Goal: Task Accomplishment & Management: Use online tool/utility

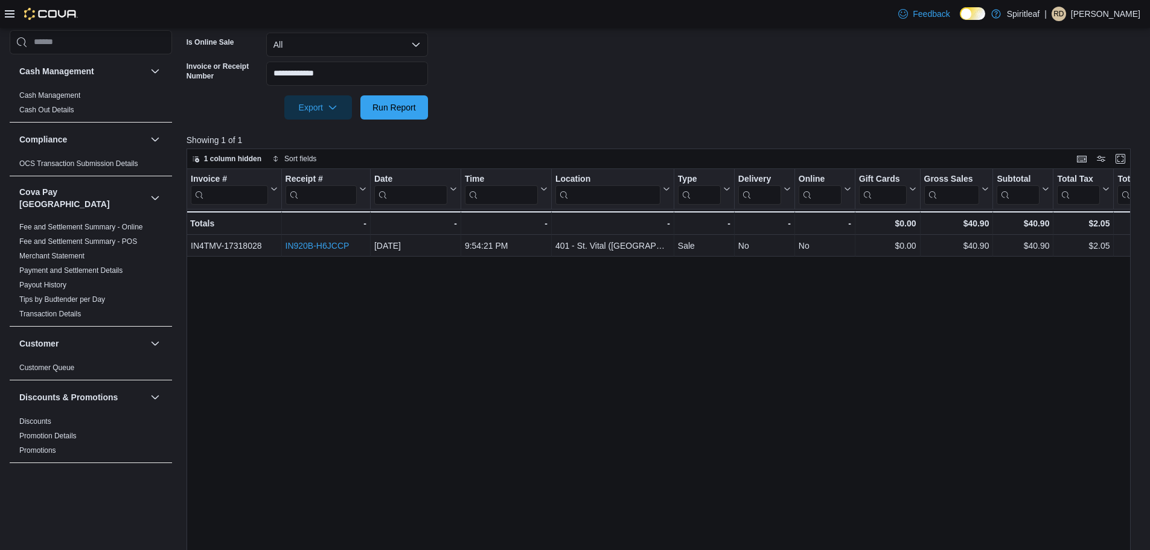
scroll to position [834, 0]
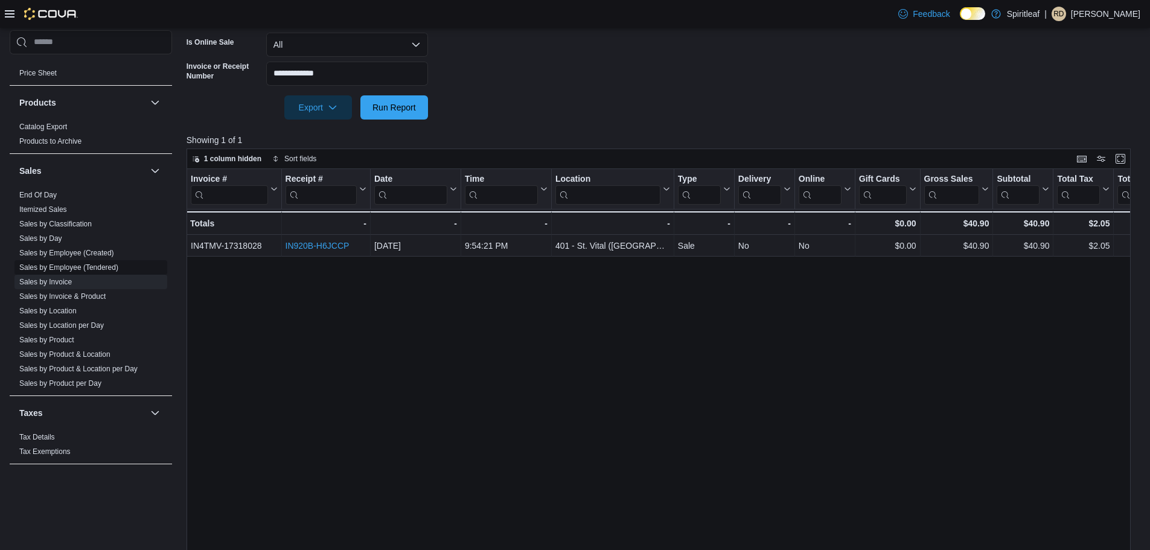
click at [100, 263] on link "Sales by Employee (Tendered)" at bounding box center [68, 267] width 99 height 8
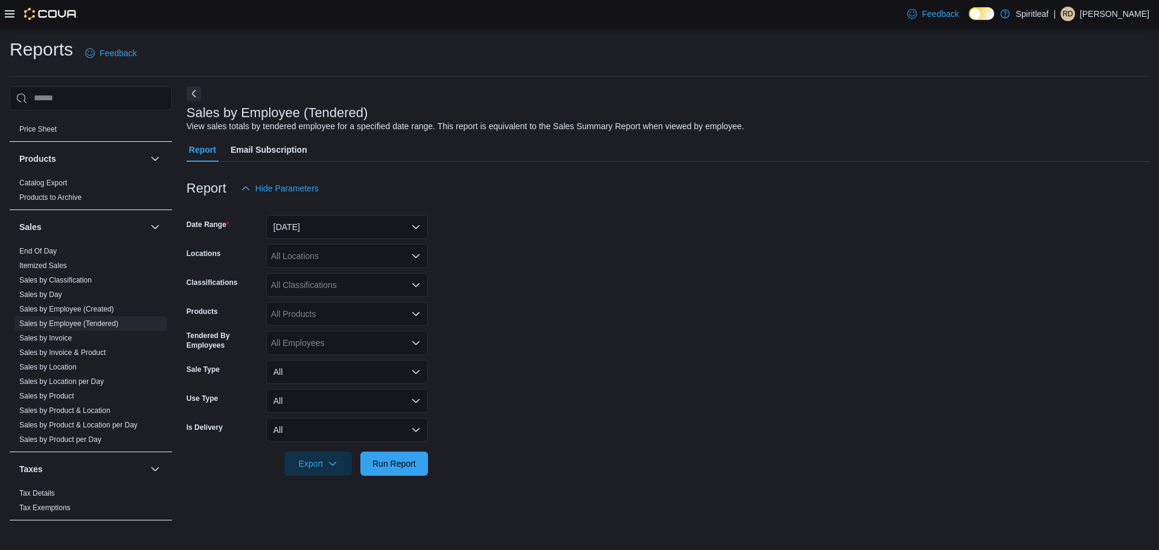
click at [336, 248] on div "All Locations" at bounding box center [347, 256] width 162 height 24
type input "***"
click at [389, 281] on span "401 - St. Vital ([GEOGRAPHIC_DATA])" at bounding box center [383, 276] width 147 height 12
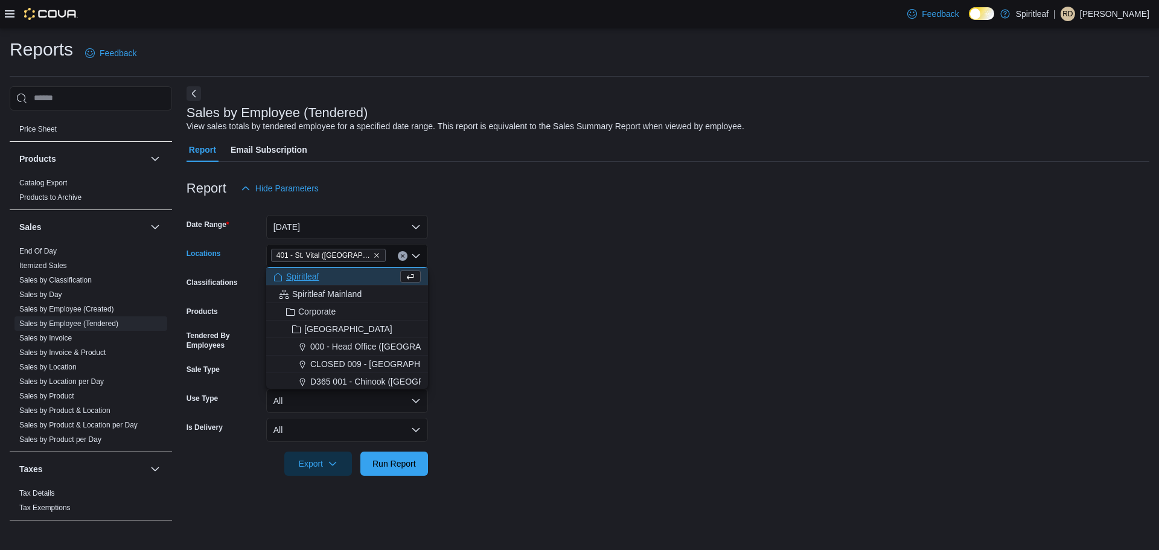
click at [534, 305] on form "Date Range [DATE] Locations 401 - [GEOGRAPHIC_DATA] ([GEOGRAPHIC_DATA]) Combo b…" at bounding box center [668, 337] width 963 height 275
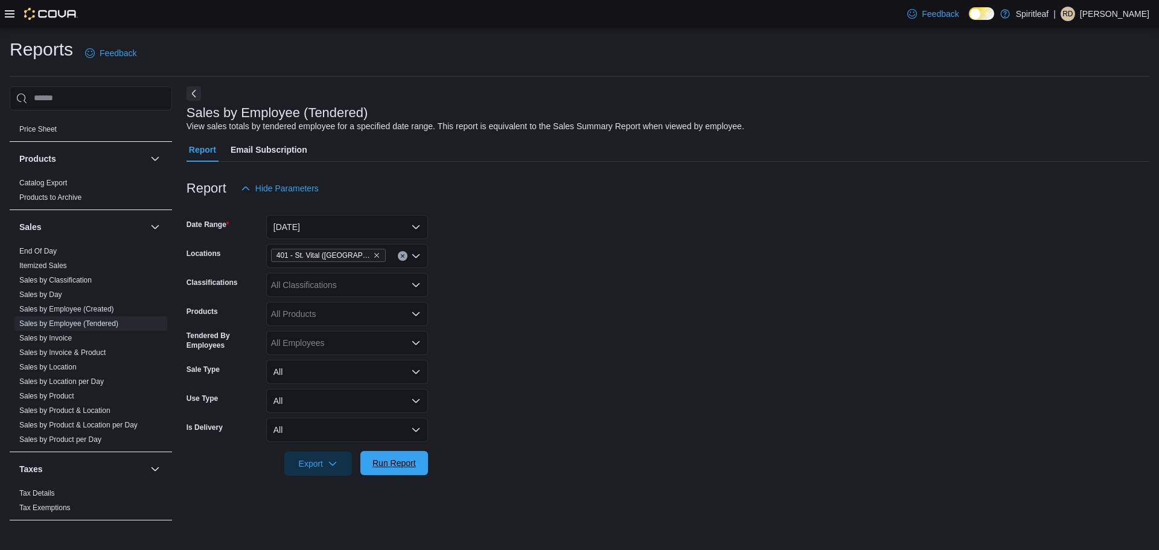
click at [390, 465] on span "Run Report" at bounding box center [393, 463] width 43 height 12
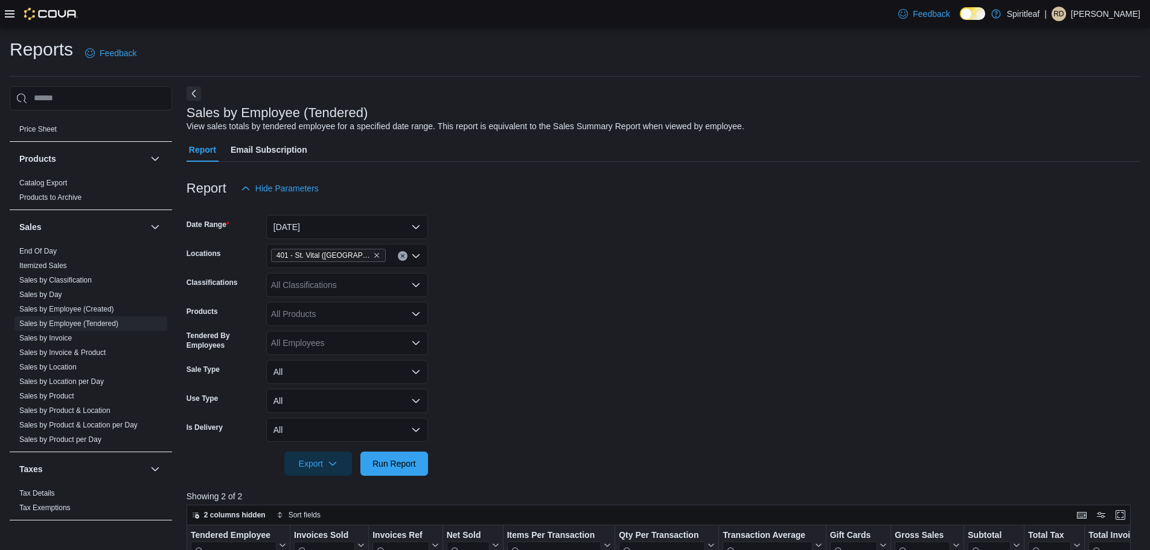
click at [385, 261] on div "401 - St. Vital ([GEOGRAPHIC_DATA])" at bounding box center [347, 256] width 162 height 24
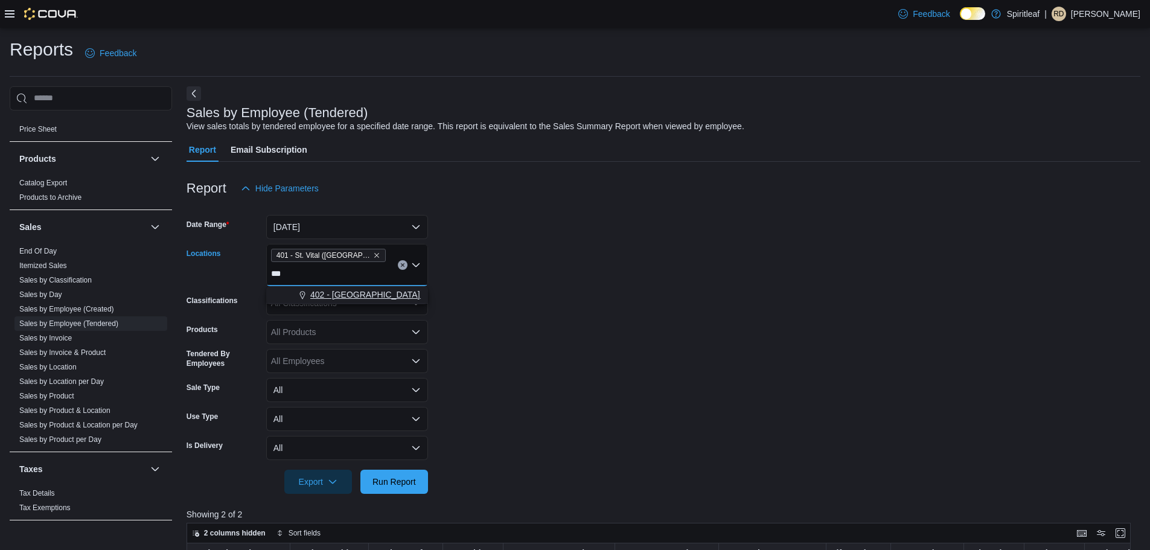
type input "***"
click at [365, 295] on span "402 - [GEOGRAPHIC_DATA] ([GEOGRAPHIC_DATA])" at bounding box center [412, 295] width 205 height 12
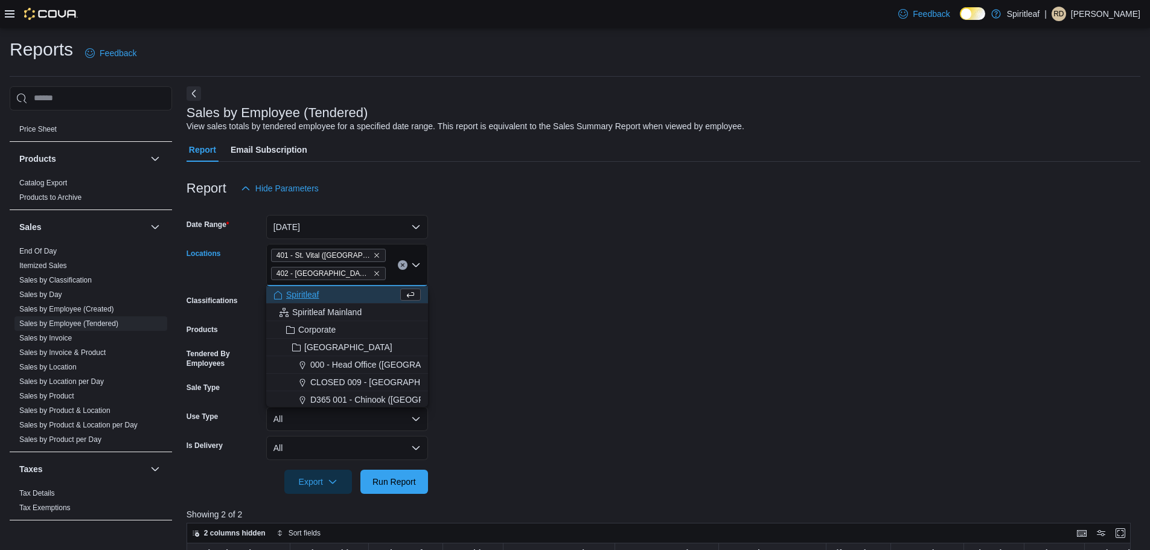
click at [528, 339] on form "Date Range [DATE] Locations [STREET_ADDRESS] 402 - [GEOGRAPHIC_DATA] ([GEOGRAPH…" at bounding box center [664, 346] width 954 height 293
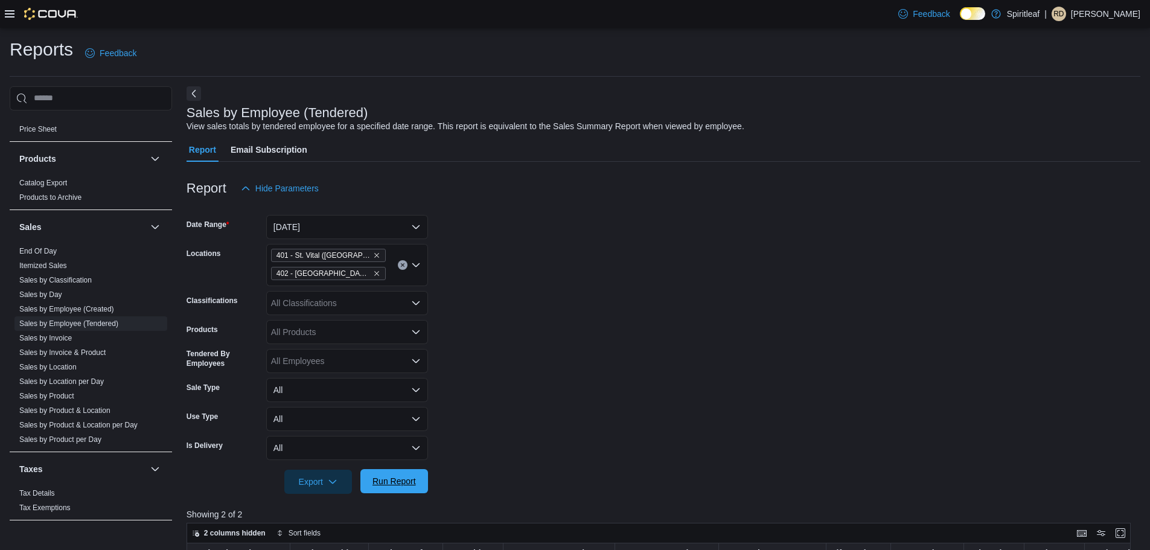
click at [400, 482] on span "Run Report" at bounding box center [393, 481] width 43 height 12
click at [362, 229] on button "[DATE]" at bounding box center [347, 227] width 162 height 24
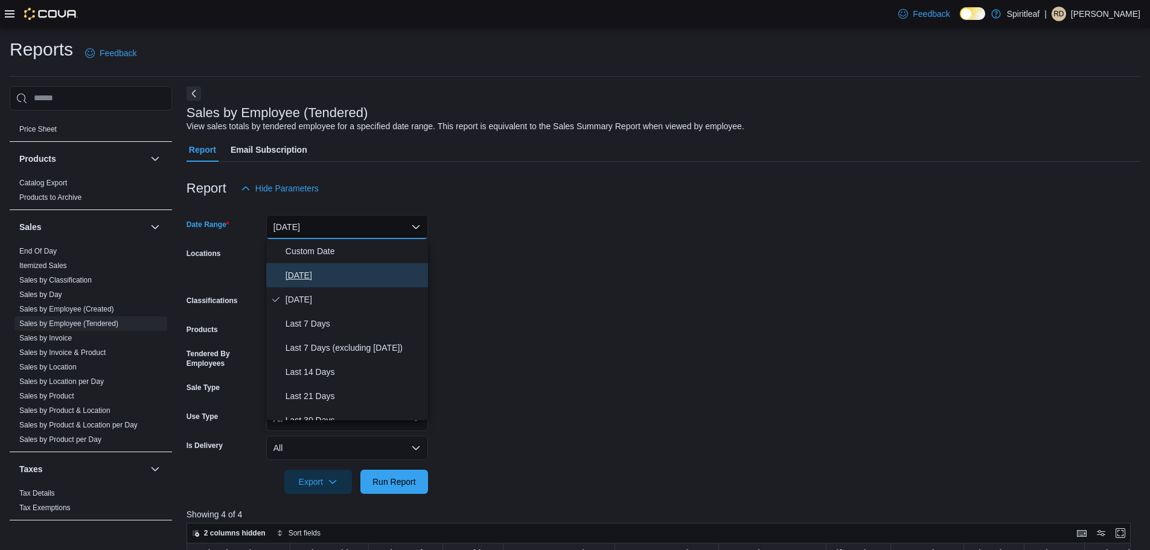
click at [309, 276] on span "[DATE]" at bounding box center [355, 275] width 138 height 14
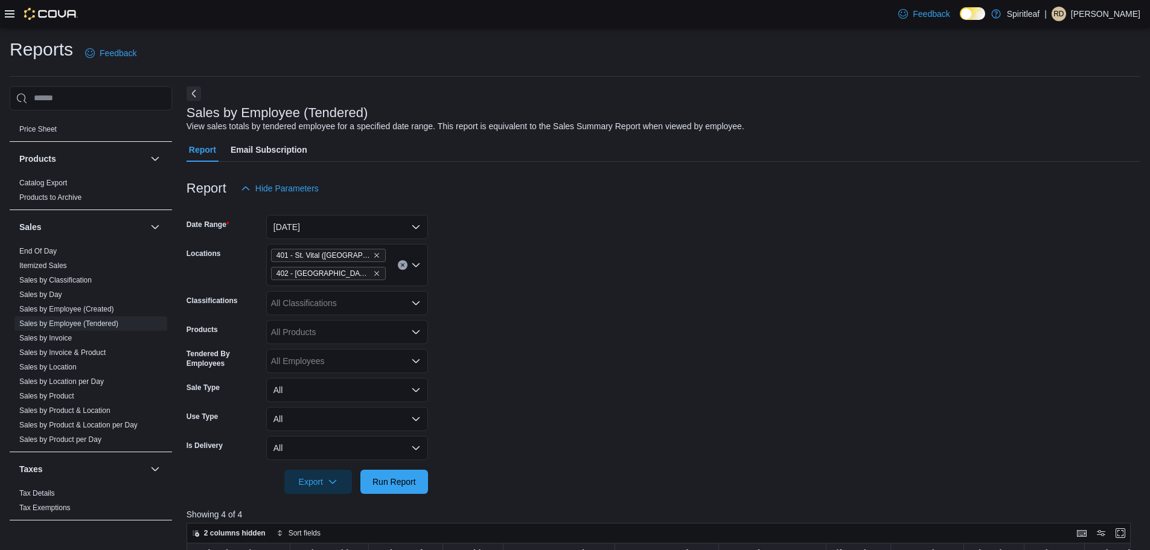
click at [554, 282] on form "Date Range [DATE] Locations [STREET_ADDRESS] 402 - [GEOGRAPHIC_DATA] ([GEOGRAPH…" at bounding box center [664, 346] width 954 height 293
click at [383, 487] on span "Run Report" at bounding box center [393, 481] width 43 height 12
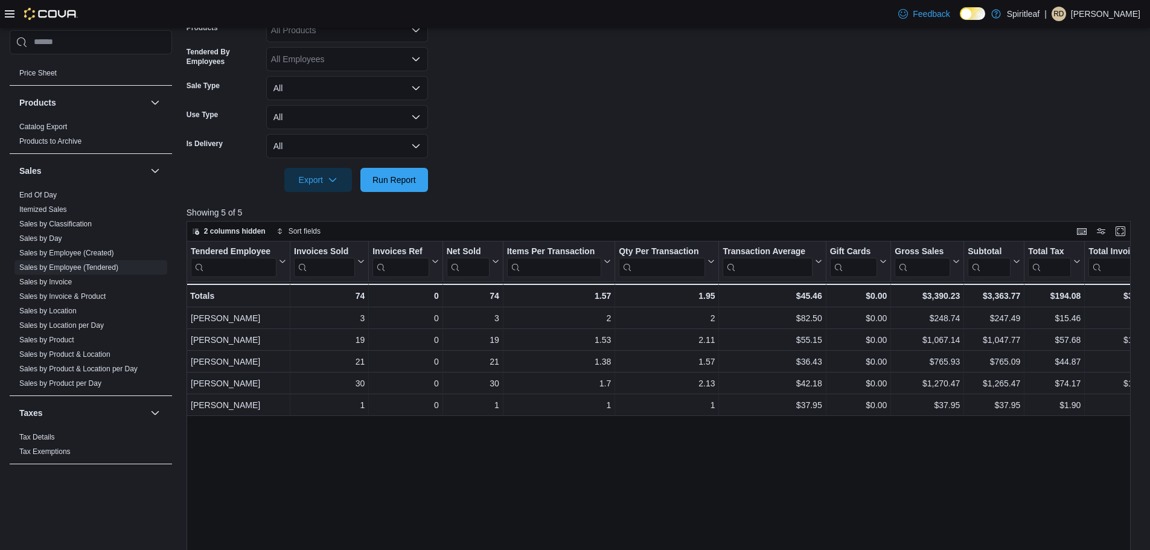
scroll to position [121, 0]
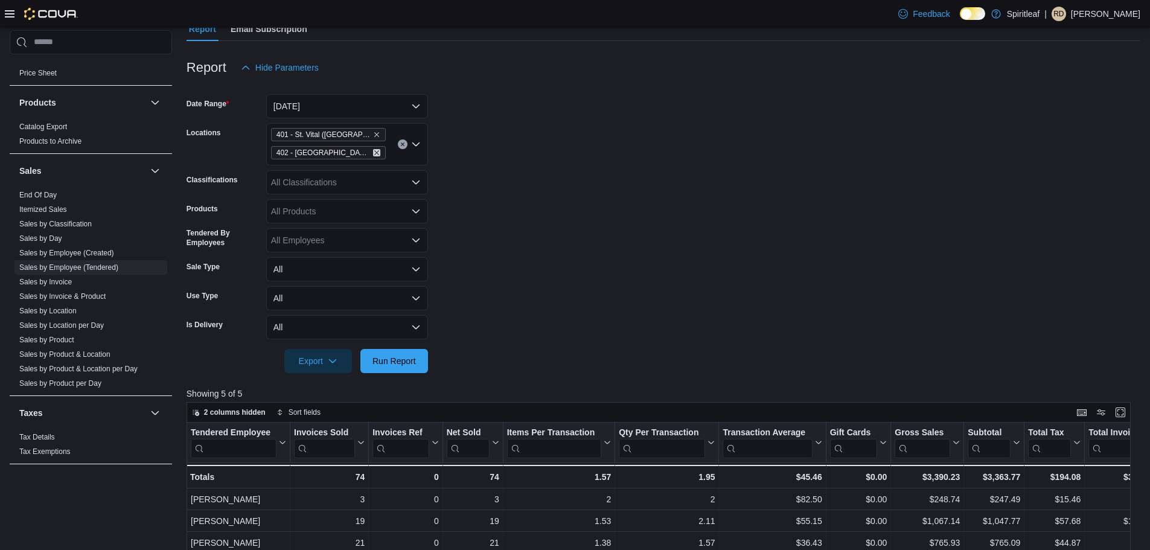
click at [373, 152] on icon "Remove 402 - Polo Park (Winnipeg) from selection in this group" at bounding box center [376, 152] width 7 height 7
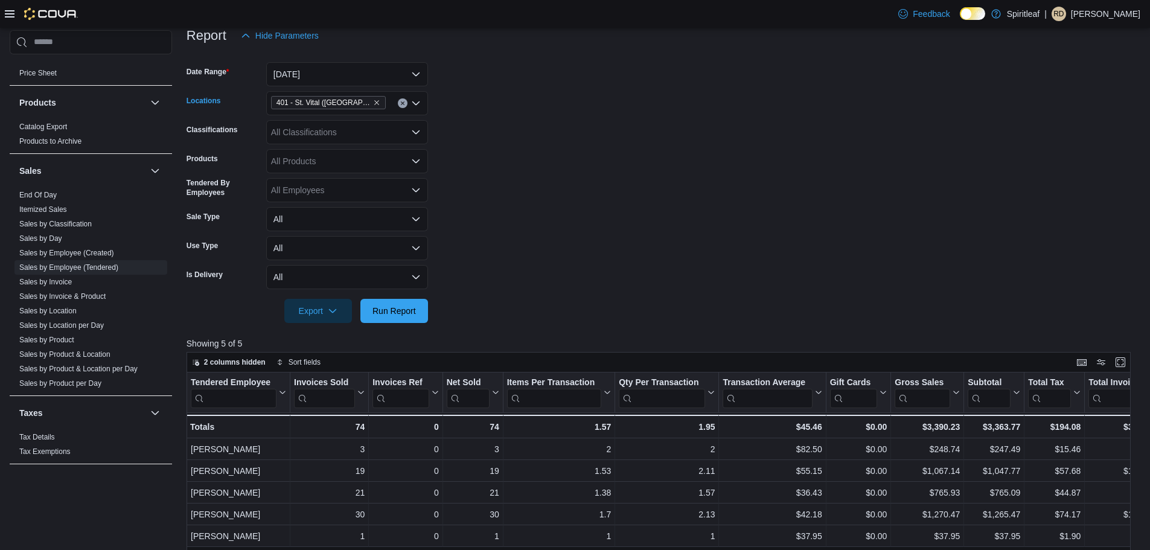
scroll to position [181, 0]
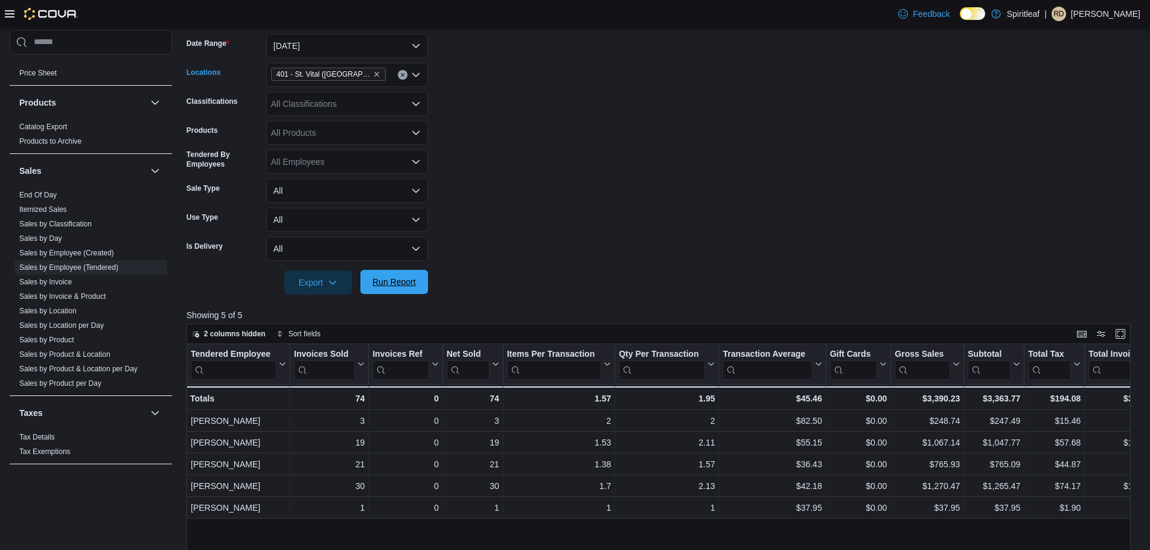
click at [408, 285] on span "Run Report" at bounding box center [393, 282] width 43 height 12
